Goal: Task Accomplishment & Management: Use online tool/utility

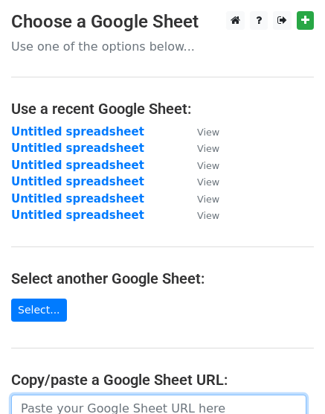
click at [98, 406] on input "url" at bounding box center [159, 408] width 296 height 28
paste input "[URL][DOMAIN_NAME]"
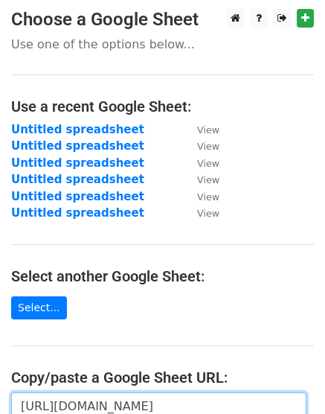
scroll to position [0, 318]
type input "[URL][DOMAIN_NAME]"
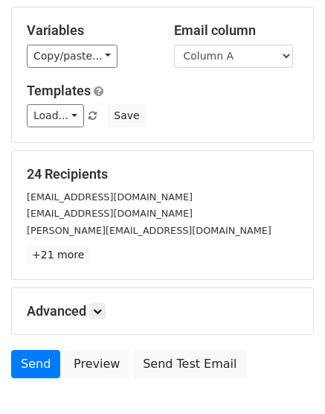
scroll to position [164, 0]
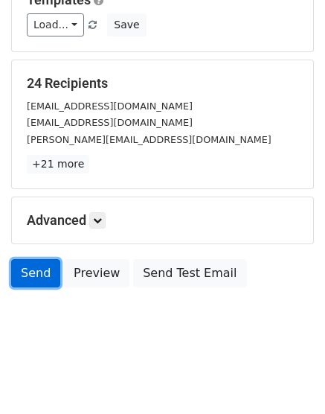
click at [40, 264] on link "Send" at bounding box center [35, 273] width 49 height 28
